Goal: Complete application form

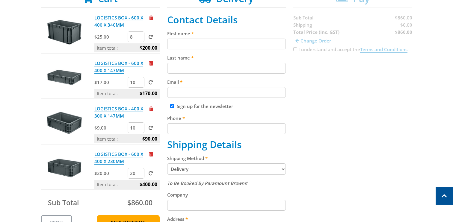
scroll to position [155, 0]
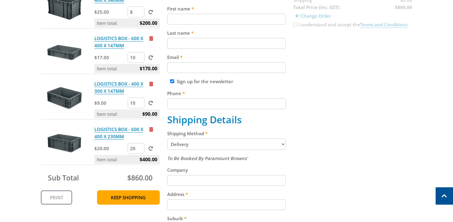
click at [21, 127] on div "Select your Delivery Method Personal Pick up Available [DATE] Courier Pick up A…" at bounding box center [226, 145] width 453 height 413
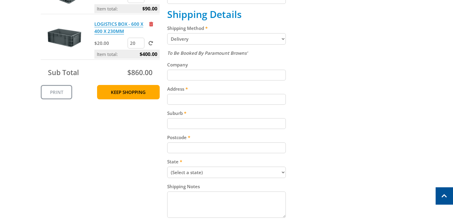
scroll to position [312, 0]
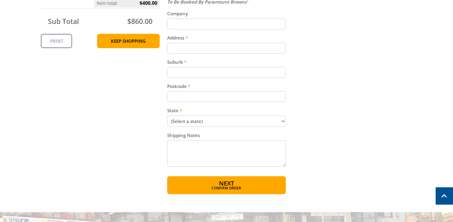
click at [218, 118] on select "(Select a state) [GEOGRAPHIC_DATA] [GEOGRAPHIC_DATA] [GEOGRAPHIC_DATA] [GEOGRAP…" at bounding box center [226, 121] width 119 height 11
select select "[GEOGRAPHIC_DATA]"
click at [167, 117] on select "(Select a state) [GEOGRAPHIC_DATA] [GEOGRAPHIC_DATA] [GEOGRAPHIC_DATA] [GEOGRAP…" at bounding box center [226, 121] width 119 height 11
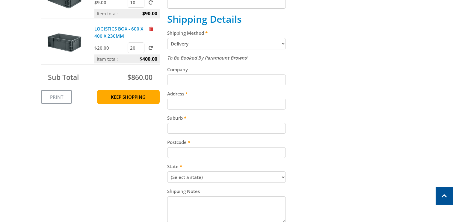
scroll to position [276, 0]
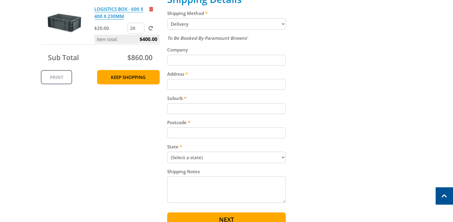
click at [219, 25] on select "Pickup from Gepps Cross Delivery" at bounding box center [226, 23] width 119 height 11
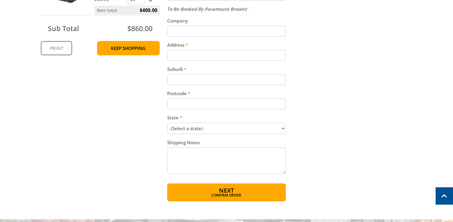
scroll to position [305, 0]
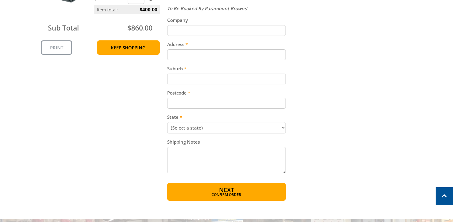
click at [203, 57] on input "Address" at bounding box center [226, 54] width 119 height 11
type input "[STREET_ADDRESS]"
type input "[PERSON_NAME]"
type input "[EMAIL_ADDRESS][DOMAIN_NAME]"
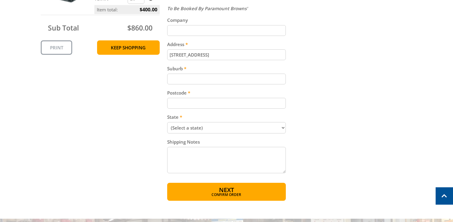
type input "0451241054"
type input "PARCTA"
type input "Caringbah South"
type input "2229"
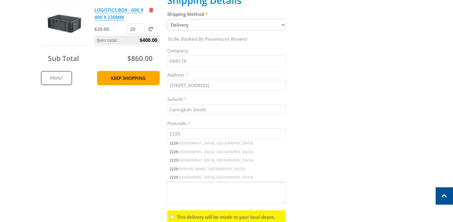
scroll to position [297, 0]
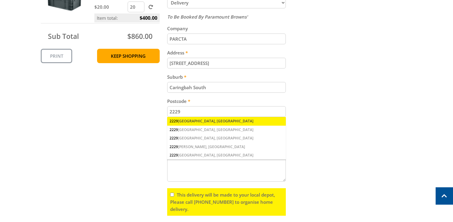
click at [190, 121] on div "[STREET_ADDRESS]" at bounding box center [226, 121] width 119 height 8
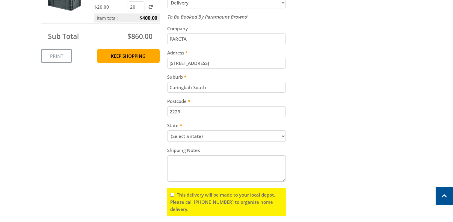
click at [137, 115] on div "Cart LOGISTICS BOX - 600 X 400 X 340MM $25.00 8 Item total: $200.00 LOGISTICS B…" at bounding box center [227, 34] width 372 height 416
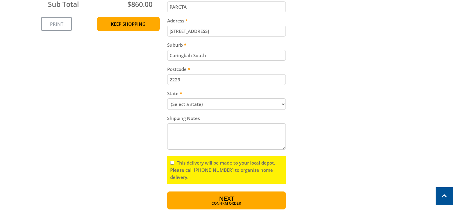
scroll to position [335, 0]
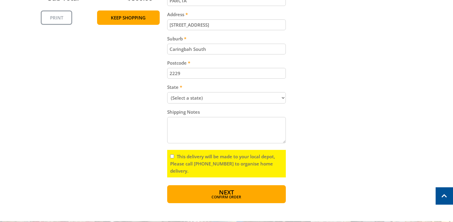
click at [172, 158] on input "This delivery will be made to your local depot, Please call [PHONE_NUMBER] to o…" at bounding box center [172, 157] width 4 height 4
checkbox input "true"
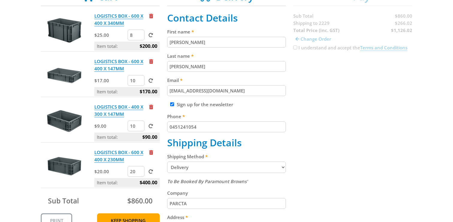
scroll to position [144, 0]
